Goal: Information Seeking & Learning: Learn about a topic

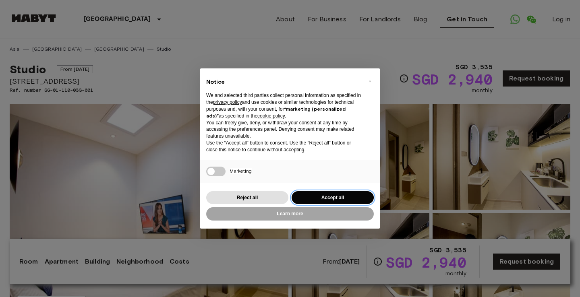
click at [340, 196] on button "Accept all" at bounding box center [333, 197] width 82 height 13
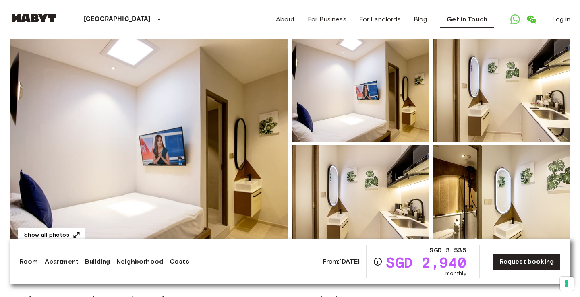
scroll to position [188, 0]
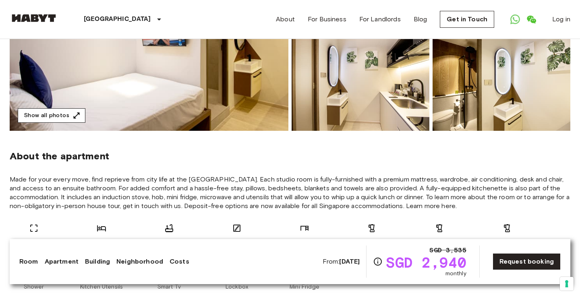
click at [69, 111] on button "Show all photos" at bounding box center [52, 115] width 68 height 15
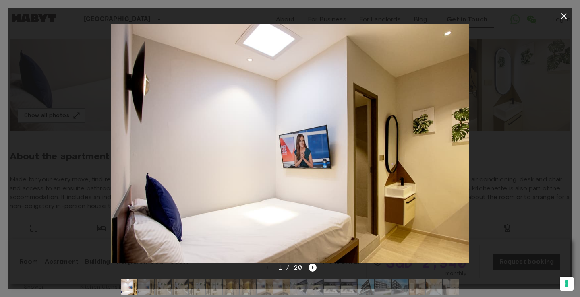
click at [313, 263] on div "1 / 20" at bounding box center [290, 268] width 54 height 10
click at [313, 267] on icon "Next image" at bounding box center [313, 268] width 8 height 8
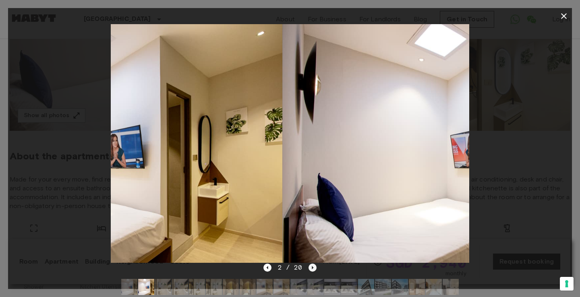
click at [313, 267] on icon "Next image" at bounding box center [313, 268] width 8 height 8
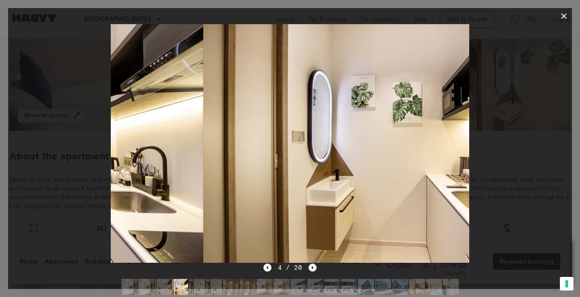
click at [313, 267] on icon "Next image" at bounding box center [313, 268] width 8 height 8
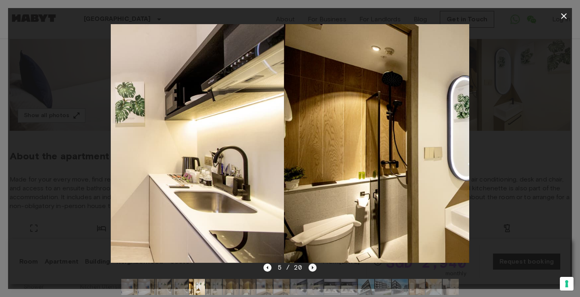
click at [313, 267] on icon "Next image" at bounding box center [313, 268] width 8 height 8
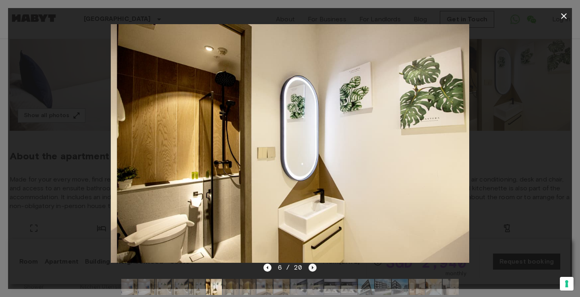
click at [313, 267] on icon "Next image" at bounding box center [313, 268] width 8 height 8
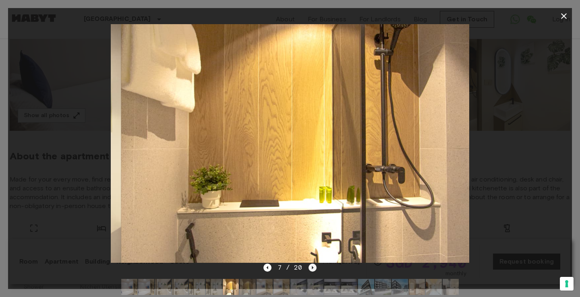
click at [313, 267] on icon "Next image" at bounding box center [313, 268] width 8 height 8
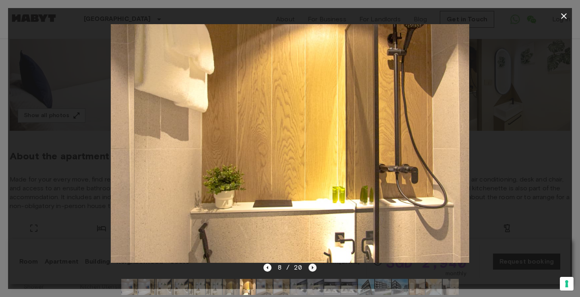
click at [313, 267] on icon "Next image" at bounding box center [313, 268] width 8 height 8
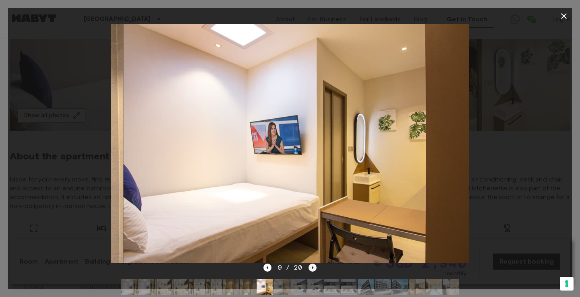
click at [313, 267] on icon "Next image" at bounding box center [313, 268] width 8 height 8
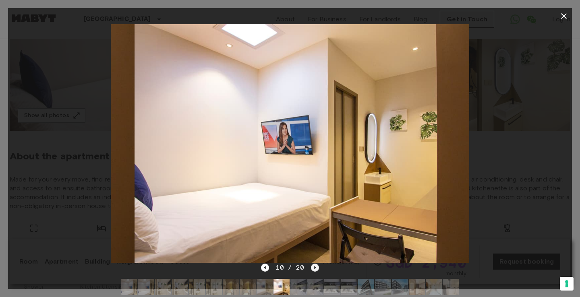
click at [313, 267] on icon "Next image" at bounding box center [315, 268] width 8 height 8
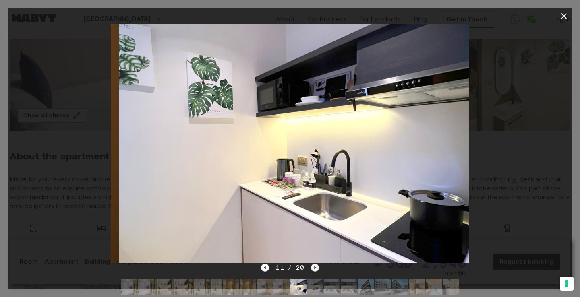
click at [313, 267] on icon "Next image" at bounding box center [315, 268] width 8 height 8
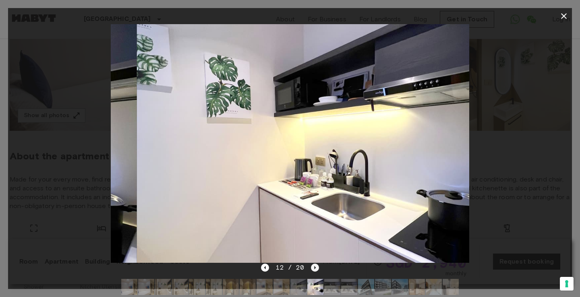
click at [313, 267] on icon "Next image" at bounding box center [315, 268] width 8 height 8
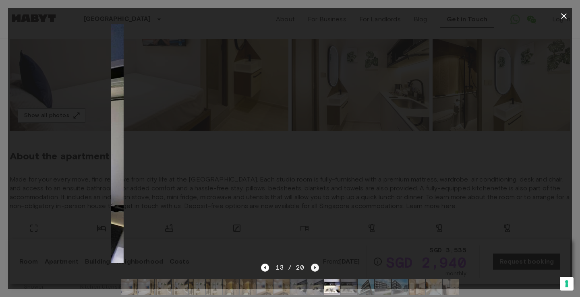
click at [313, 267] on icon "Next image" at bounding box center [315, 268] width 8 height 8
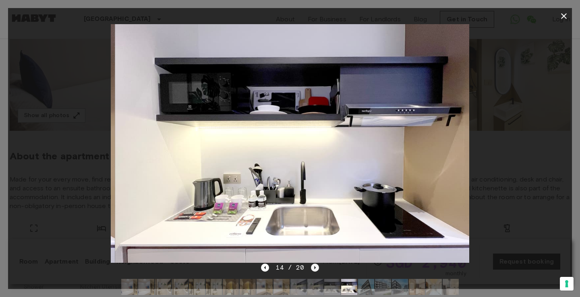
click at [313, 267] on icon "Next image" at bounding box center [315, 268] width 8 height 8
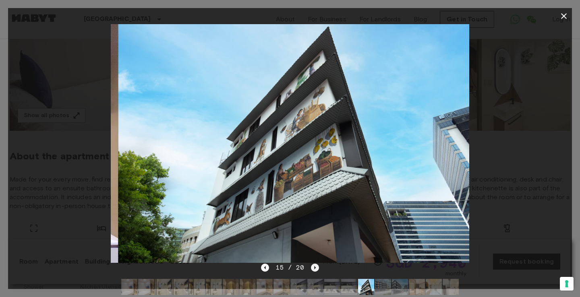
click at [313, 267] on icon "Next image" at bounding box center [315, 268] width 8 height 8
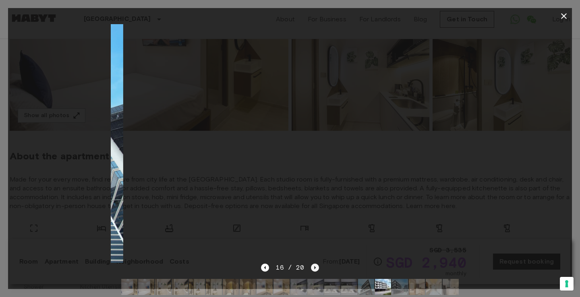
click at [313, 267] on icon "Next image" at bounding box center [315, 268] width 8 height 8
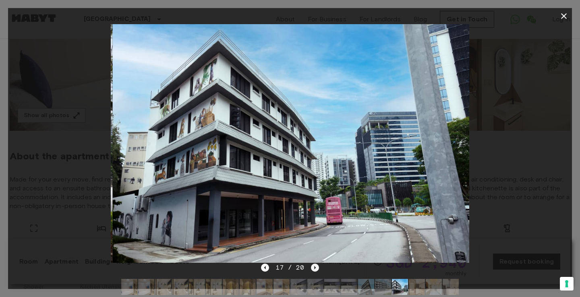
click at [313, 267] on icon "Next image" at bounding box center [315, 268] width 8 height 8
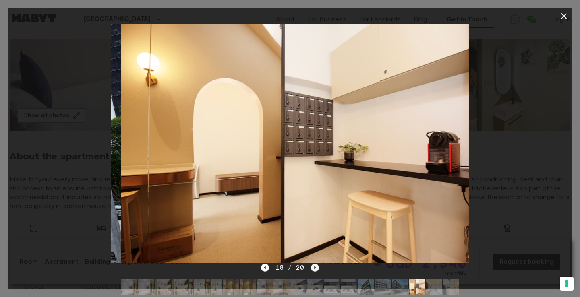
click at [313, 267] on icon "Next image" at bounding box center [315, 268] width 8 height 8
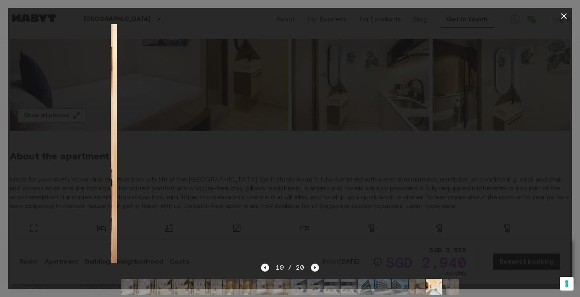
click at [313, 267] on icon "Next image" at bounding box center [315, 268] width 8 height 8
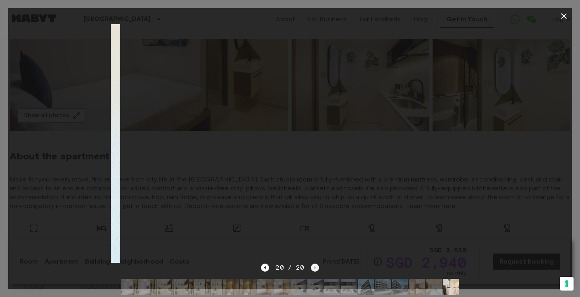
click at [313, 267] on div "20 / 20" at bounding box center [290, 268] width 58 height 10
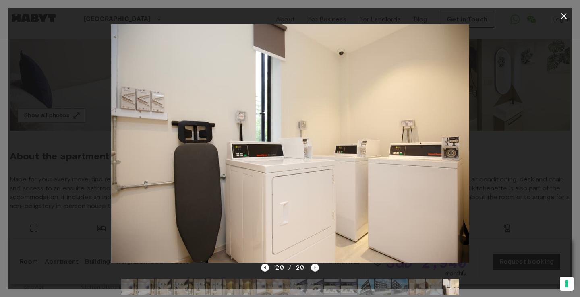
click at [313, 267] on div "20 / 20" at bounding box center [290, 268] width 58 height 10
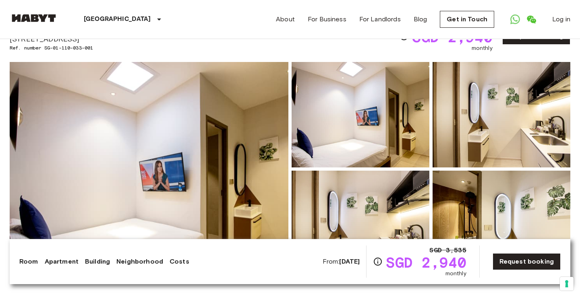
scroll to position [0, 0]
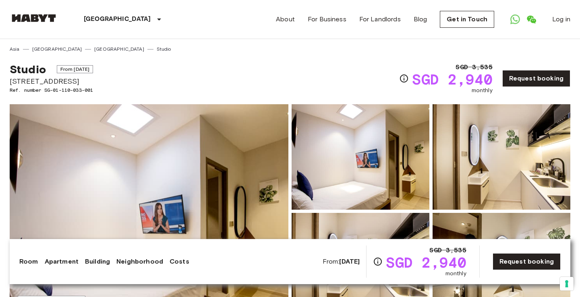
click at [265, 66] on div "Studio From [DATE] [STREET_ADDRESS]. number SG-01-110-033-001 SGD 3,535 SGD 2,9…" at bounding box center [290, 74] width 561 height 42
